Goal: Download file/media

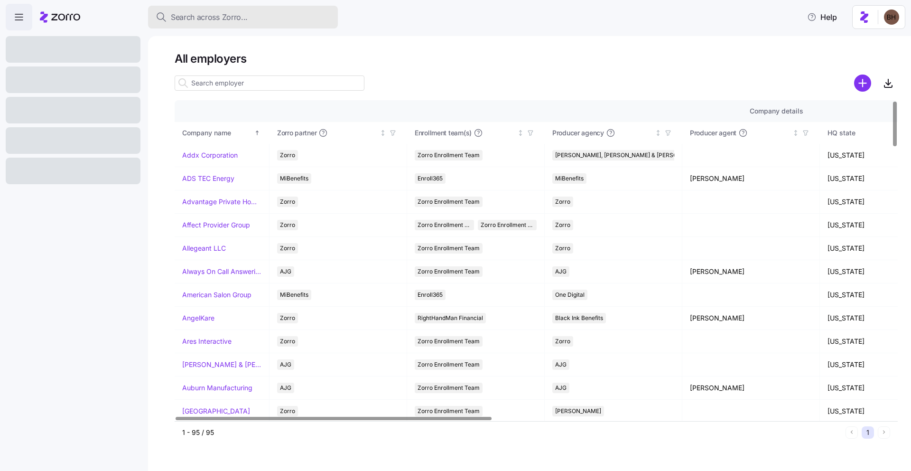
click at [201, 15] on span "Search across Zorro..." at bounding box center [209, 17] width 77 height 12
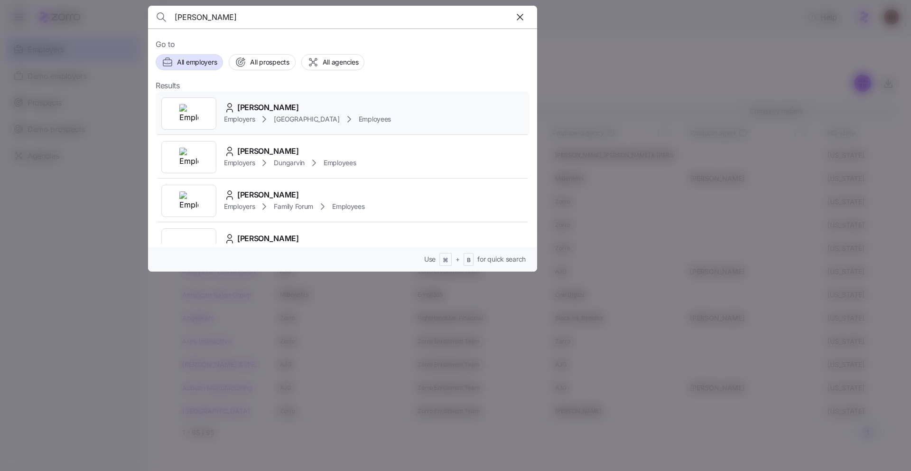
type input "[PERSON_NAME]"
click at [272, 107] on span "[PERSON_NAME]" at bounding box center [268, 108] width 62 height 12
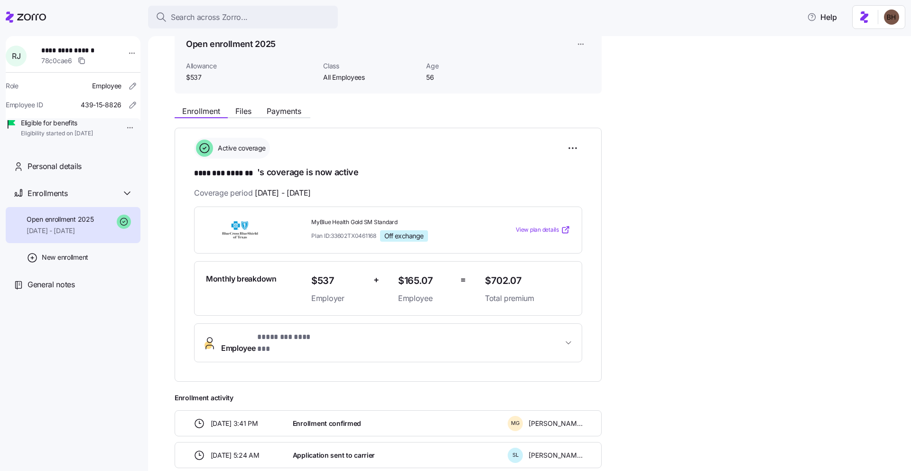
scroll to position [47, 0]
click at [248, 109] on span "Files" at bounding box center [243, 112] width 16 height 8
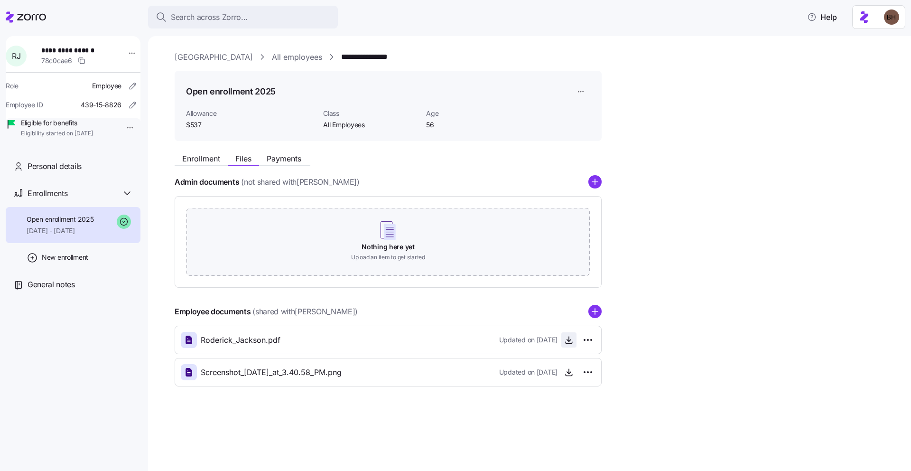
click at [566, 342] on icon "button" at bounding box center [568, 339] width 9 height 9
click at [566, 375] on icon "button" at bounding box center [569, 375] width 6 height 1
click at [201, 161] on span "Enrollment" at bounding box center [201, 159] width 38 height 8
